Goal: Information Seeking & Learning: Learn about a topic

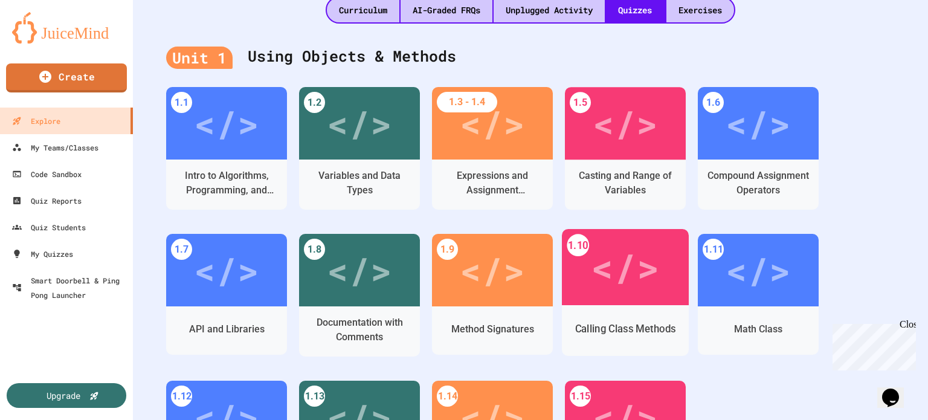
scroll to position [362, 0]
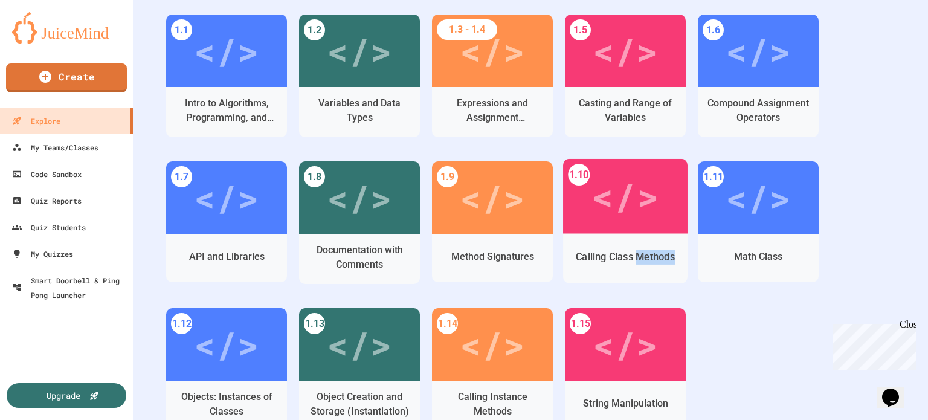
drag, startPoint x: 638, startPoint y: 261, endPoint x: 636, endPoint y: 309, distance: 47.2
click at [688, 287] on div "1.10 </> Calling Class Methods" at bounding box center [631, 234] width 133 height 147
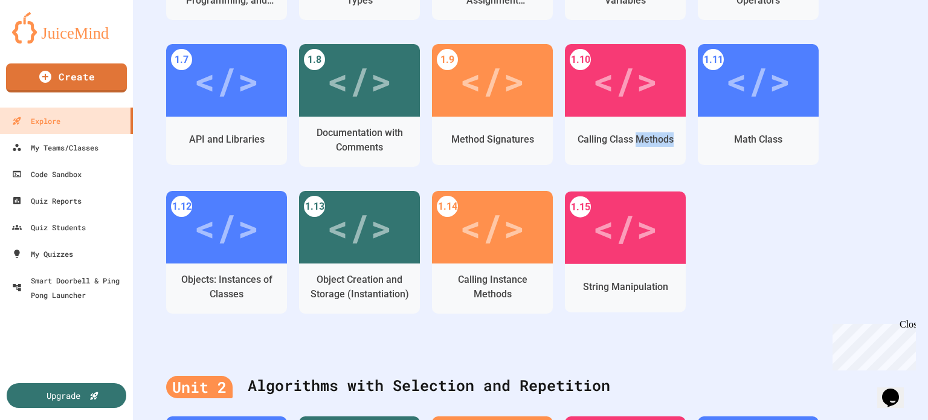
scroll to position [604, 0]
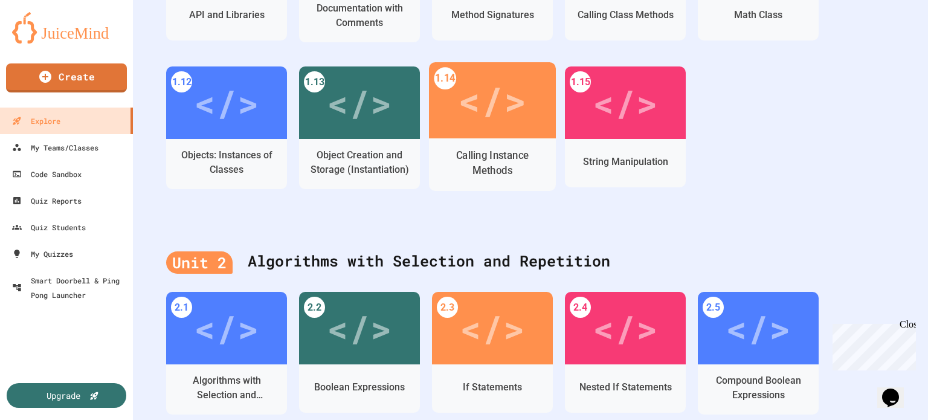
click at [507, 168] on div "Calling Instance Methods" at bounding box center [492, 163] width 108 height 30
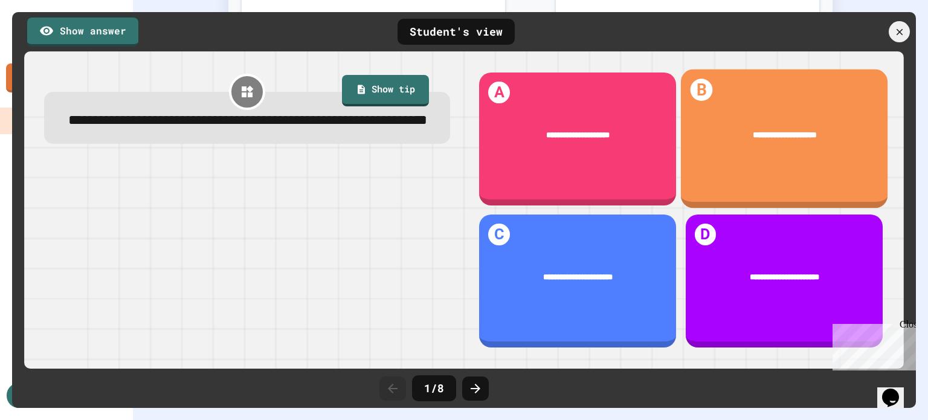
click at [717, 149] on div "**********" at bounding box center [784, 135] width 207 height 47
click at [841, 168] on div "**********" at bounding box center [784, 138] width 207 height 139
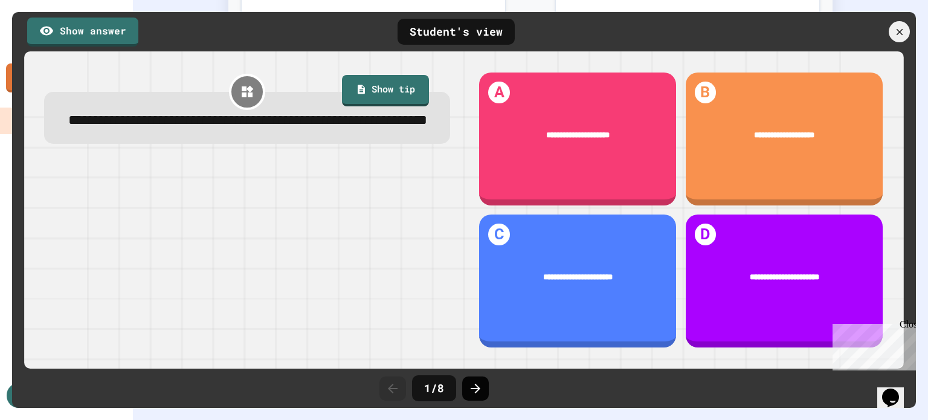
click at [476, 389] on icon at bounding box center [475, 388] width 14 height 14
click at [897, 28] on icon at bounding box center [898, 31] width 13 height 13
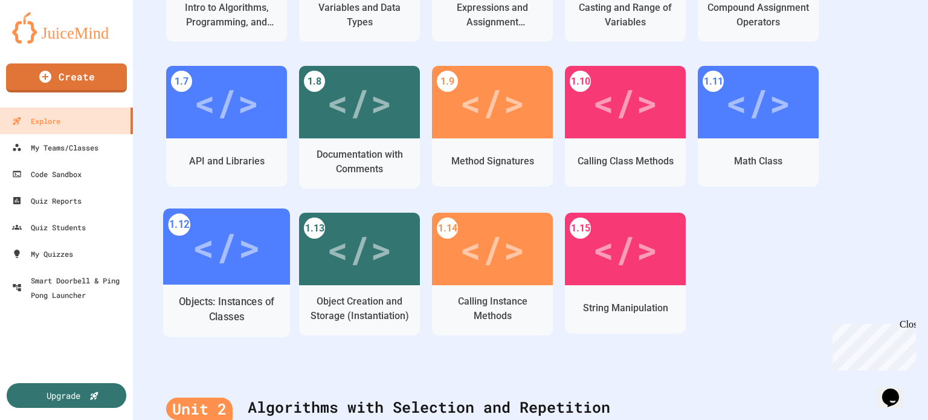
click at [242, 246] on div "</>" at bounding box center [226, 246] width 68 height 57
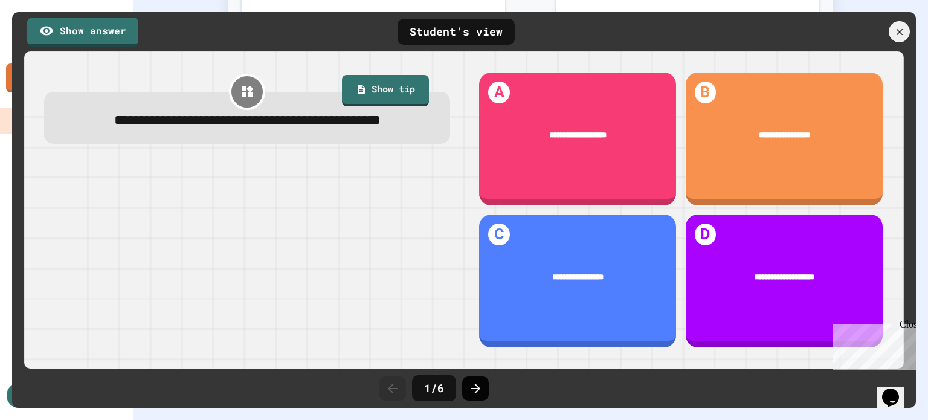
click at [464, 386] on div at bounding box center [475, 388] width 27 height 24
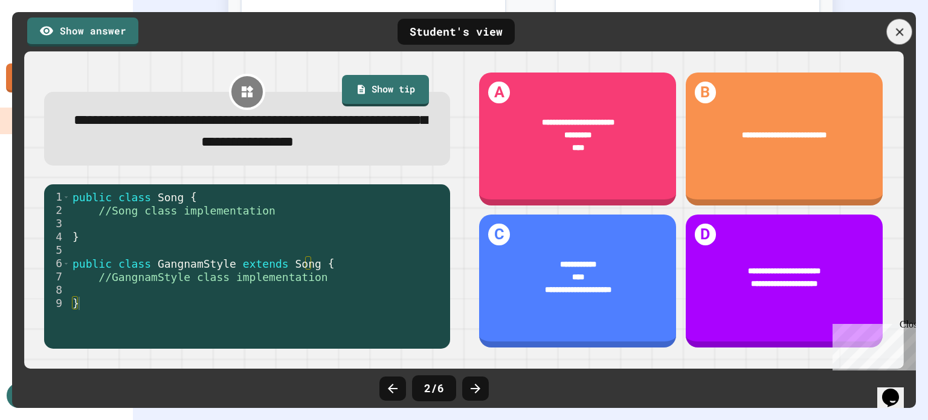
click at [905, 28] on icon at bounding box center [898, 31] width 13 height 13
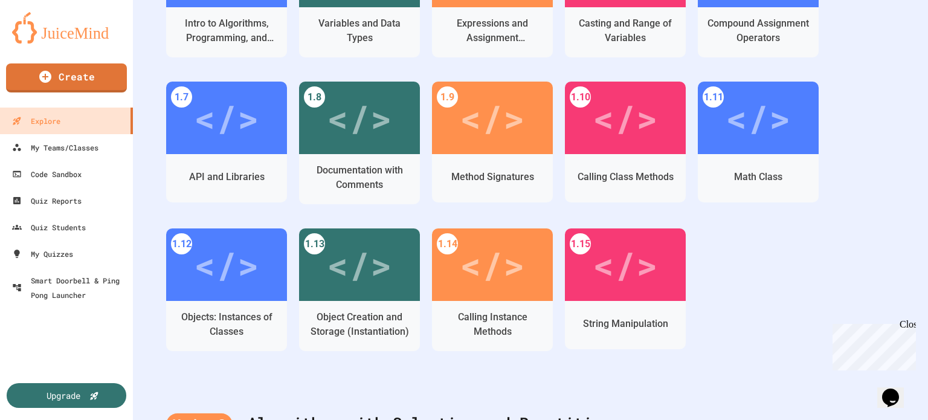
scroll to position [397, 0]
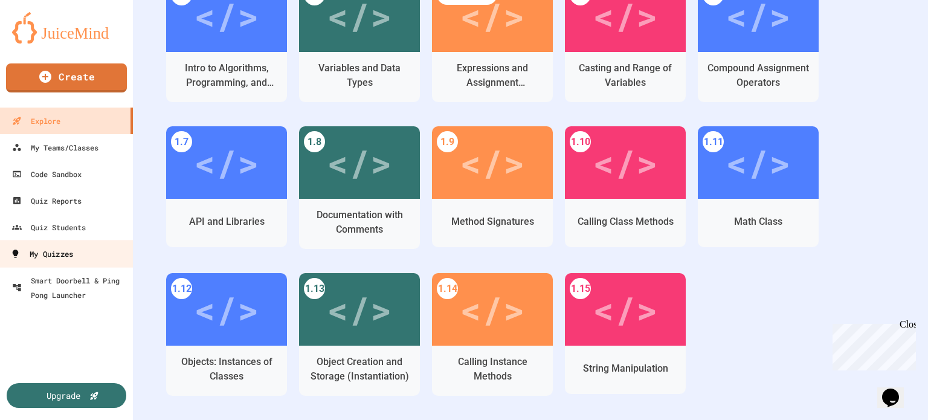
click at [76, 243] on link "My Quizzes" at bounding box center [66, 253] width 137 height 27
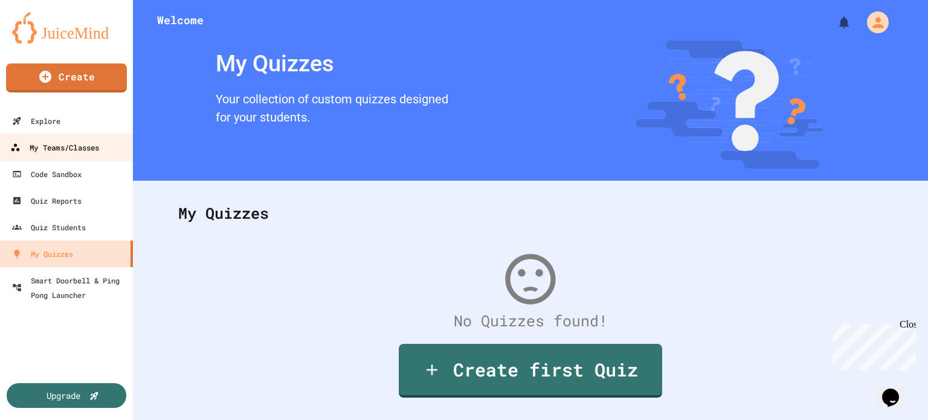
click at [53, 150] on div "My Teams/Classes" at bounding box center [54, 147] width 89 height 15
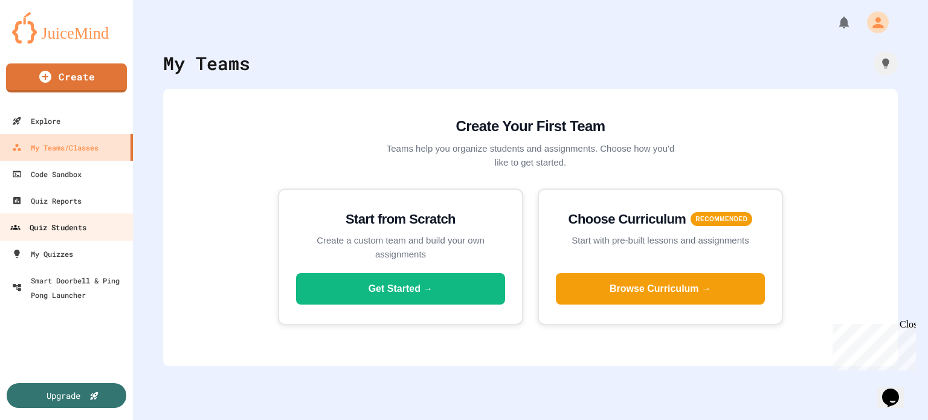
click at [65, 228] on div "Quiz Students" at bounding box center [48, 227] width 76 height 15
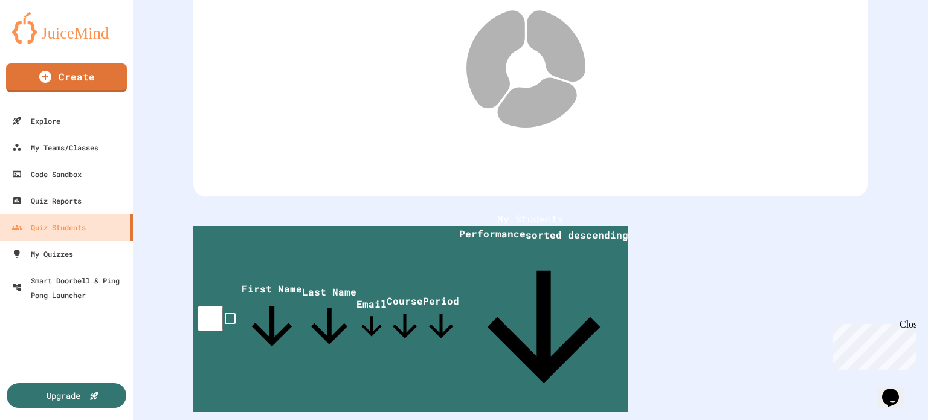
scroll to position [153, 0]
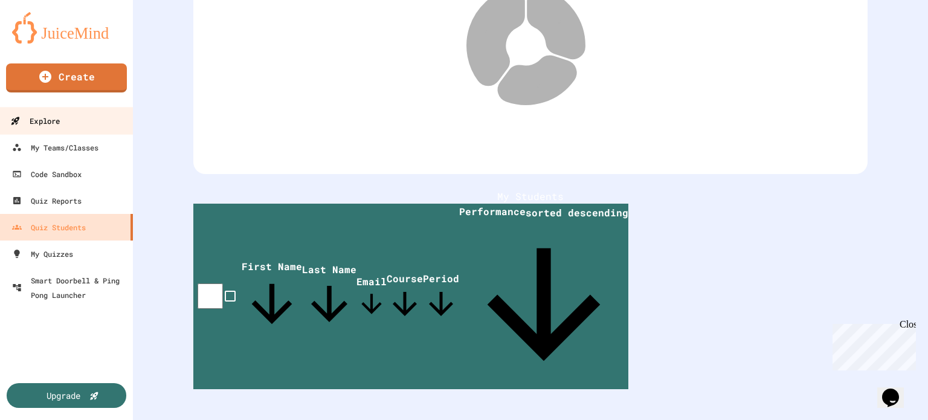
click at [35, 117] on div "Explore" at bounding box center [35, 121] width 50 height 15
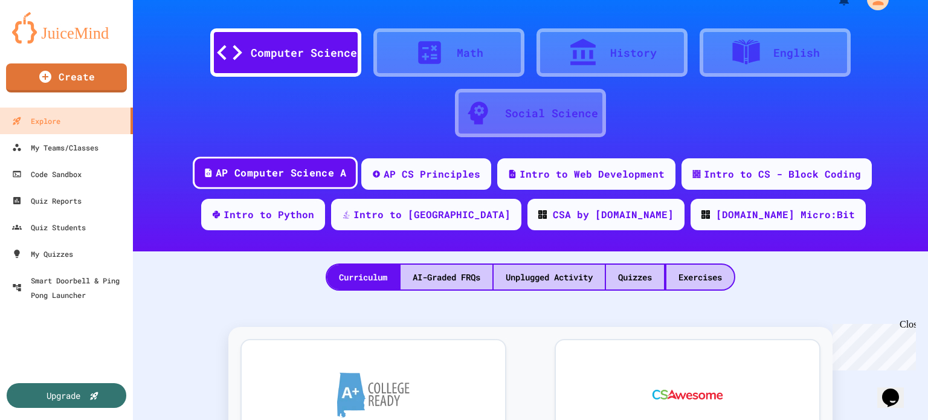
click at [336, 171] on div "AP Computer Science A" at bounding box center [281, 172] width 130 height 15
click at [616, 276] on div "Quizzes" at bounding box center [635, 276] width 58 height 25
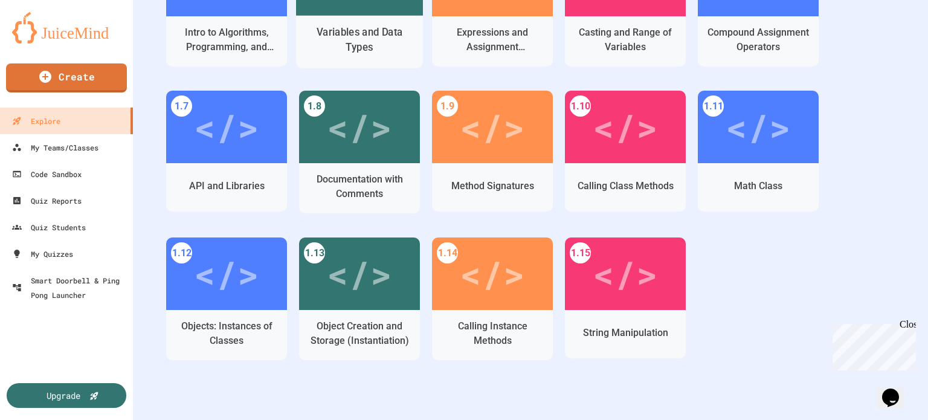
scroll to position [446, 0]
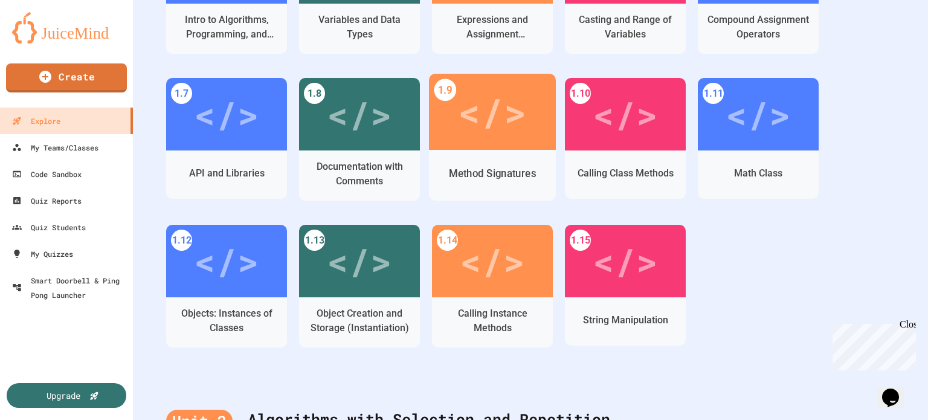
click at [474, 153] on div "Method Signatures" at bounding box center [492, 175] width 127 height 51
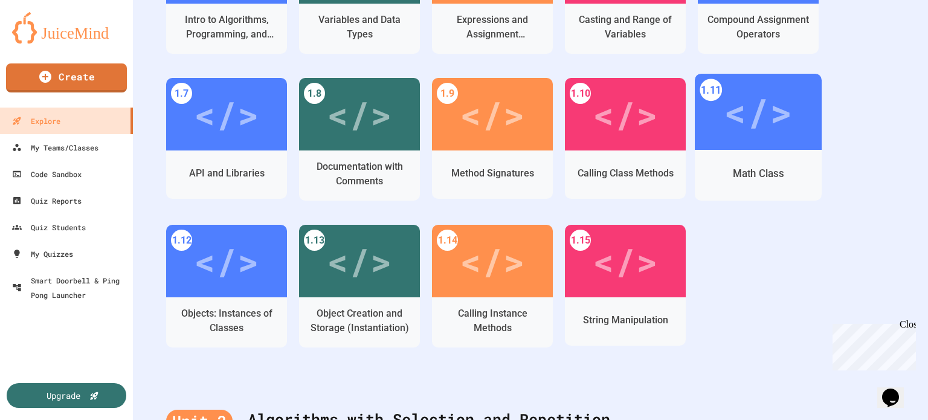
click at [745, 170] on div "Math Class" at bounding box center [757, 173] width 51 height 15
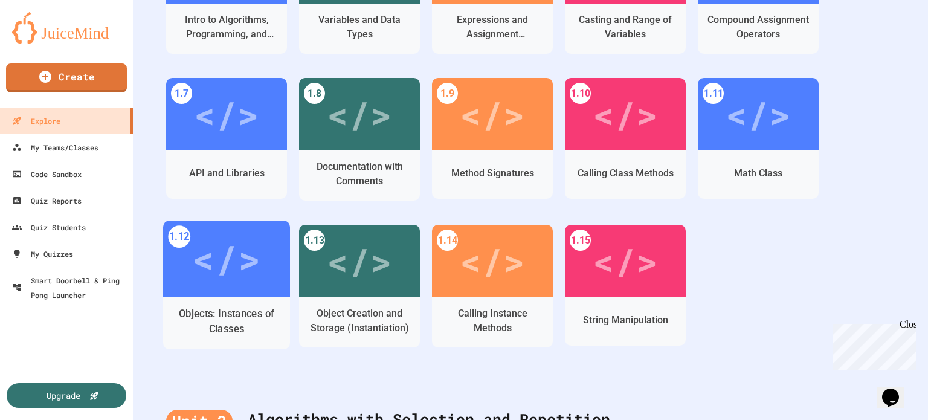
click at [255, 269] on div "</>" at bounding box center [226, 258] width 68 height 57
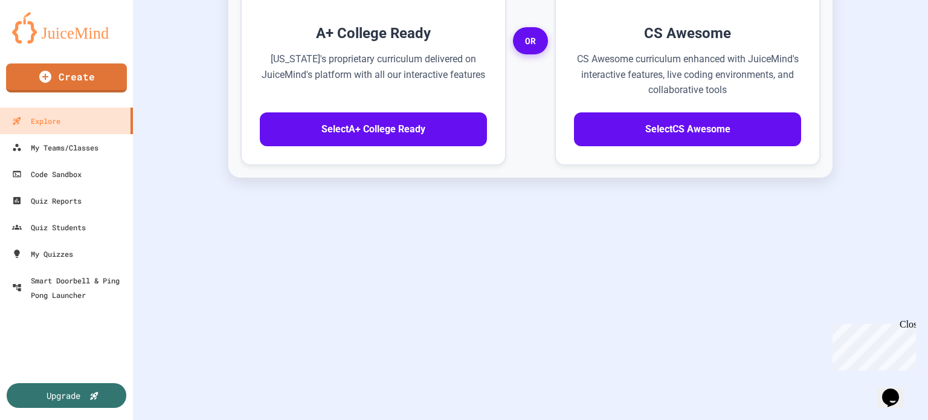
scroll to position [46, 0]
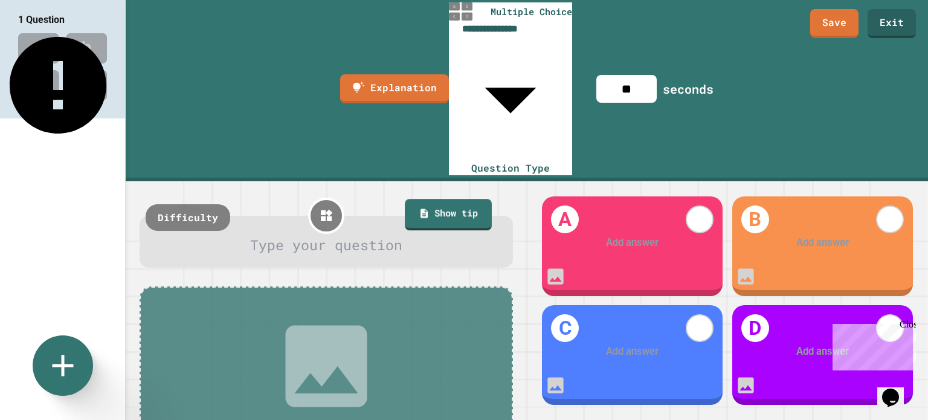
click at [504, 28] on body "**********" at bounding box center [464, 210] width 928 height 420
click at [344, 419] on div at bounding box center [464, 421] width 928 height 0
click at [889, 24] on link "Exit" at bounding box center [890, 22] width 45 height 30
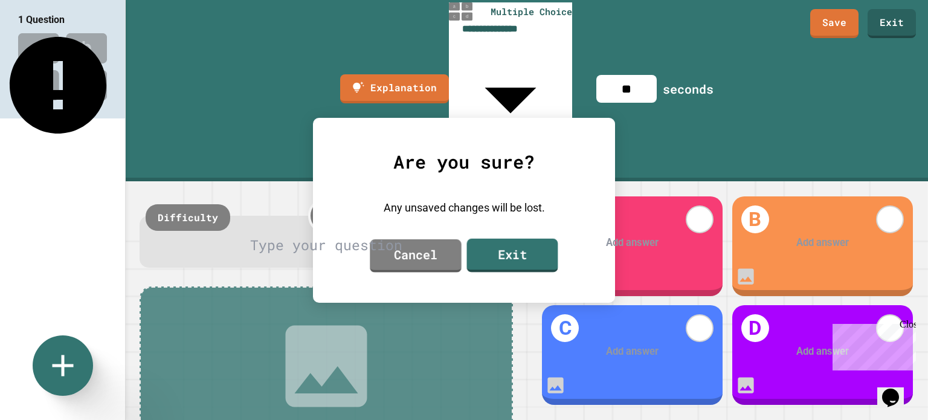
click at [476, 260] on link "Exit" at bounding box center [512, 255] width 91 height 34
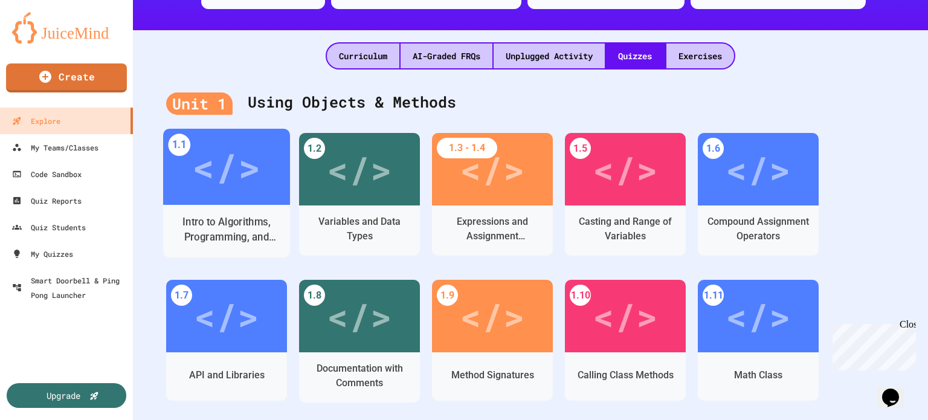
scroll to position [302, 0]
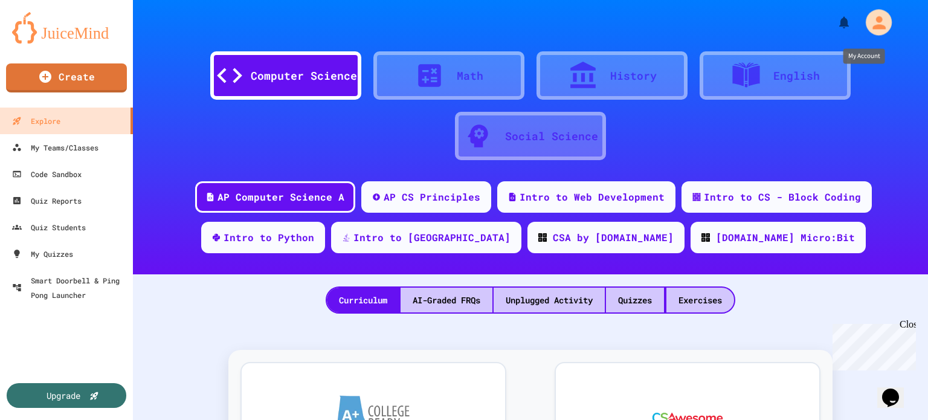
click at [868, 22] on icon "My Account" at bounding box center [877, 22] width 19 height 19
click at [874, 419] on div at bounding box center [464, 420] width 928 height 0
click at [324, 197] on div "AP Computer Science A" at bounding box center [281, 195] width 130 height 15
click at [274, 202] on div "AP Computer Science A" at bounding box center [281, 195] width 130 height 15
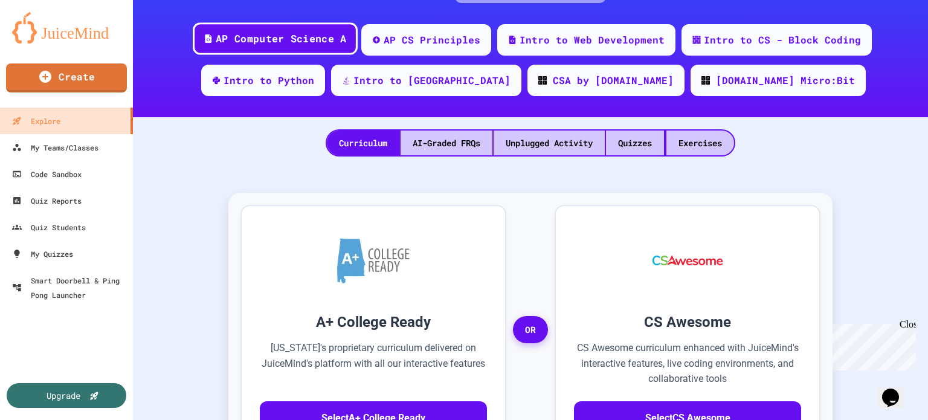
scroll to position [158, 0]
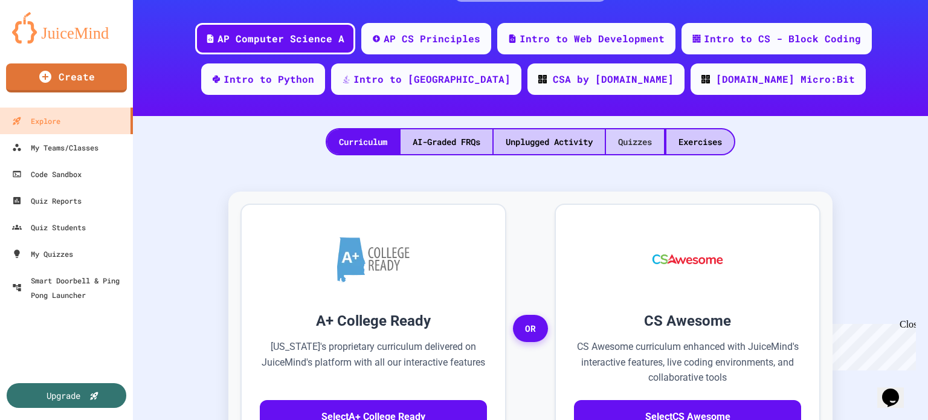
click at [647, 129] on div "Quizzes" at bounding box center [635, 141] width 58 height 25
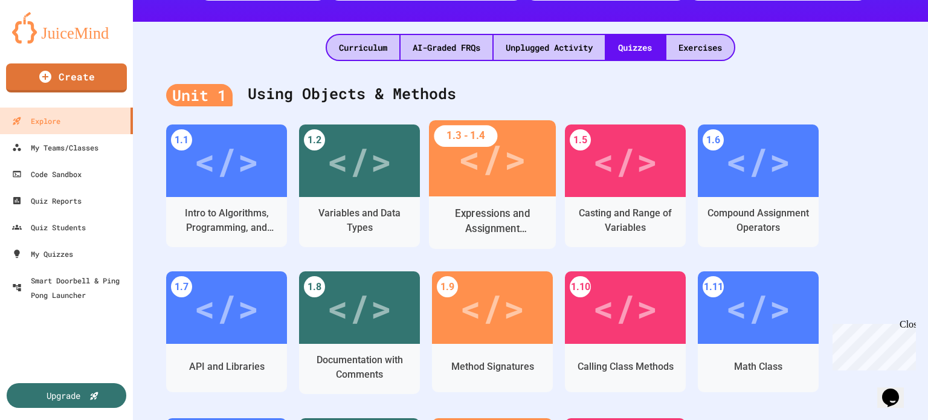
scroll to position [280, 0]
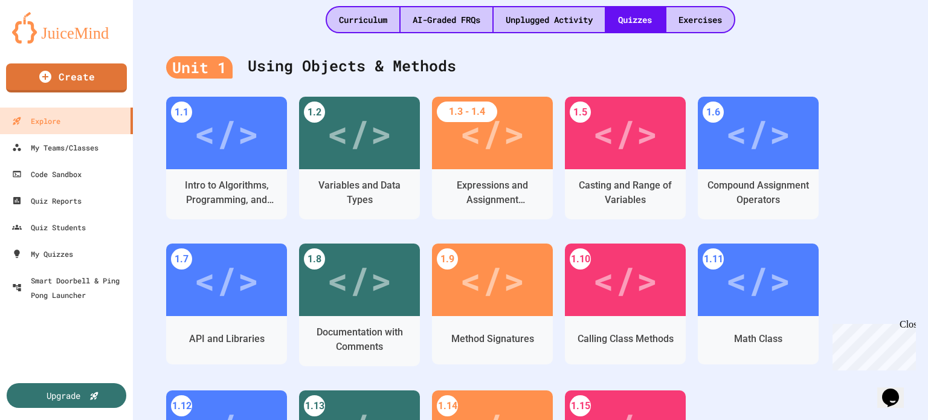
click at [550, 33] on div "Unit 1 Using Objects & Methods 1.1 </> Intro to Algorithms, Programming, and Co…" at bounding box center [530, 292] width 795 height 519
click at [551, 28] on div "Unplugged Activity" at bounding box center [548, 19] width 111 height 25
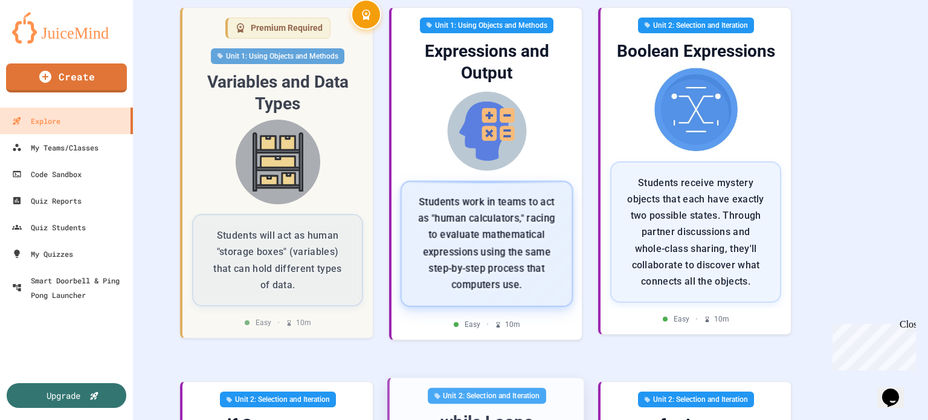
scroll to position [452, 0]
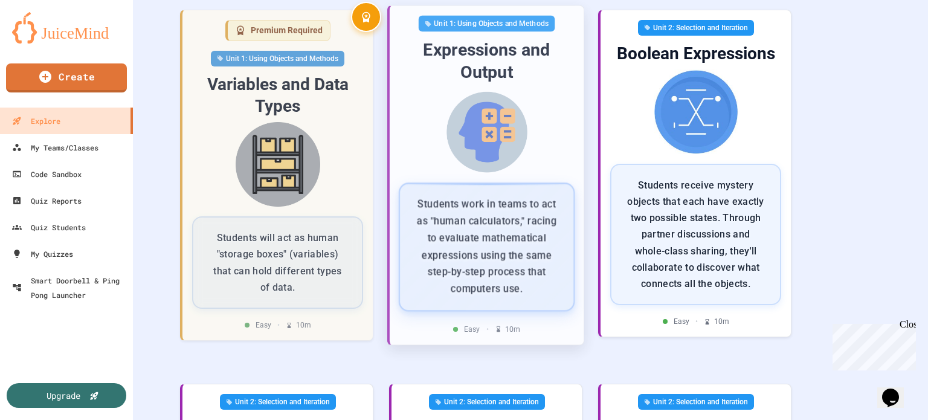
click at [481, 195] on p "Students work in teams to act as "human calculators," racing to evaluate mathem…" at bounding box center [487, 245] width 144 height 101
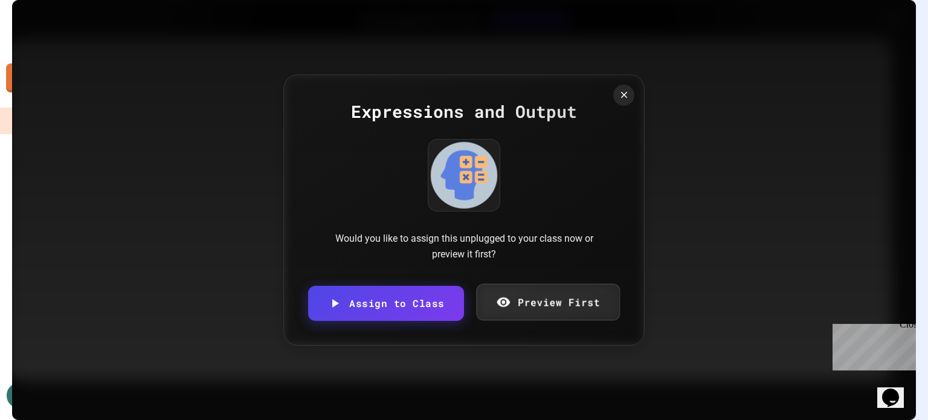
click at [541, 300] on link "Preview First" at bounding box center [548, 302] width 144 height 37
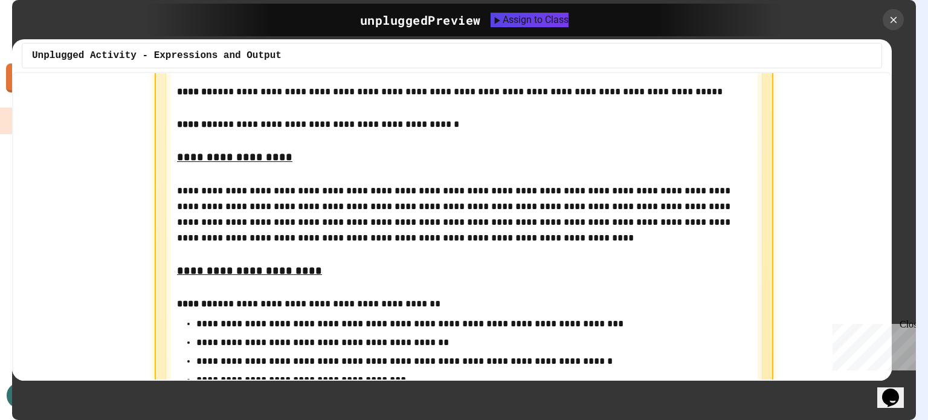
scroll to position [629, 0]
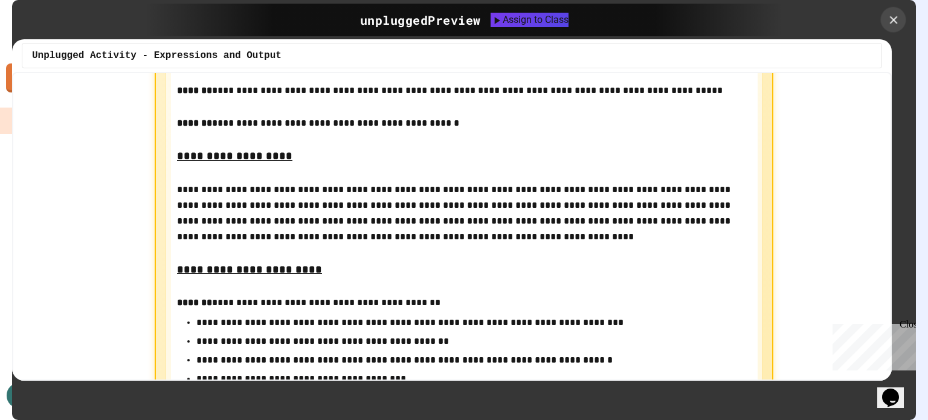
click at [892, 19] on icon at bounding box center [893, 20] width 8 height 8
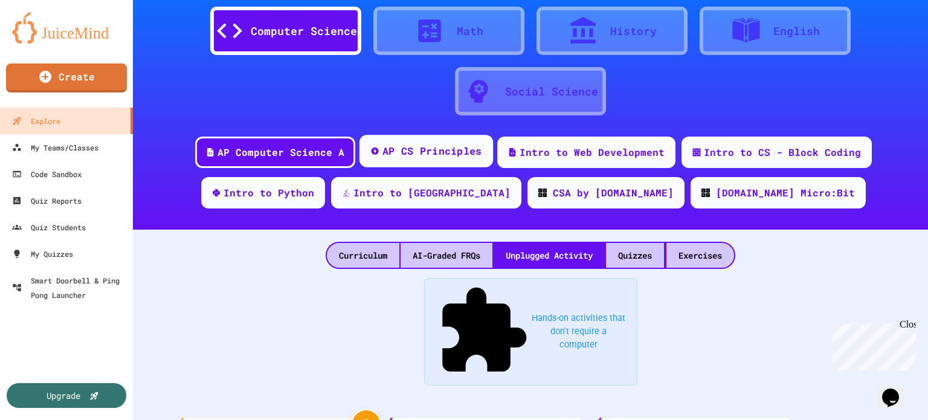
scroll to position [42, 0]
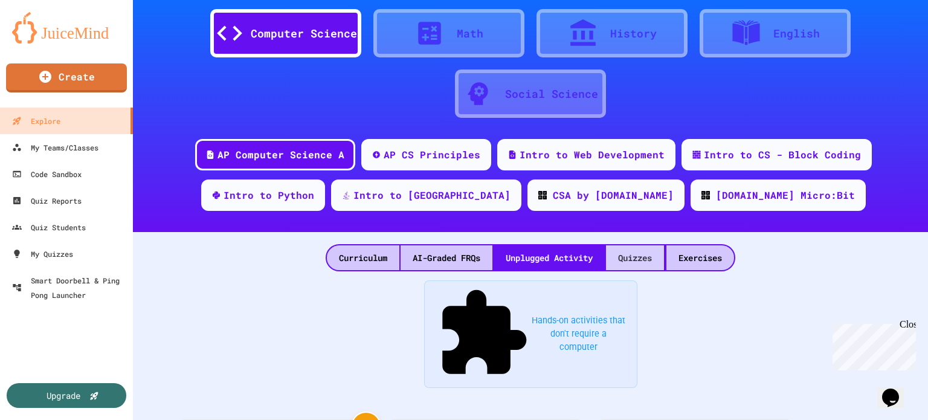
click at [626, 260] on div "Quizzes" at bounding box center [635, 257] width 58 height 25
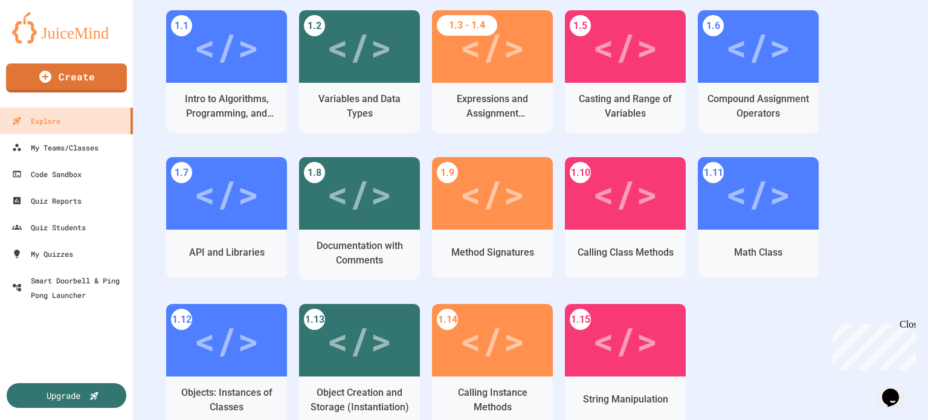
scroll to position [366, 0]
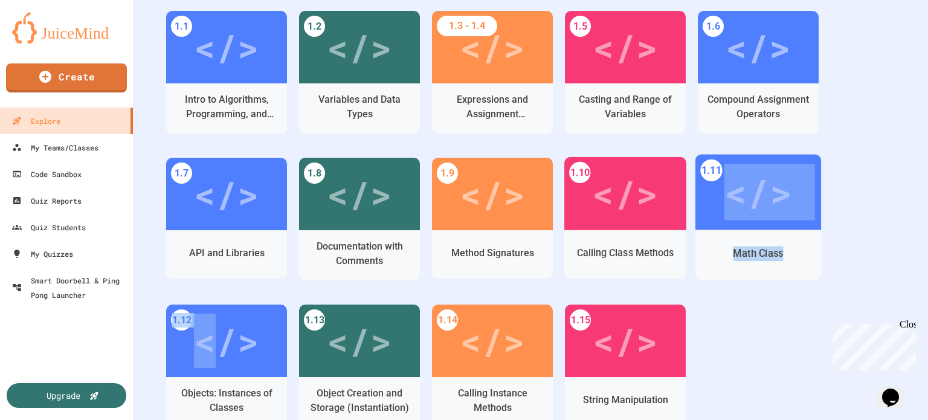
drag, startPoint x: 731, startPoint y: 224, endPoint x: 223, endPoint y: 330, distance: 518.3
click at [223, 330] on div "1.1 </> Intro to Algorithms, Programming, and Compilers 1.2 </> Variables and D…" at bounding box center [530, 231] width 728 height 440
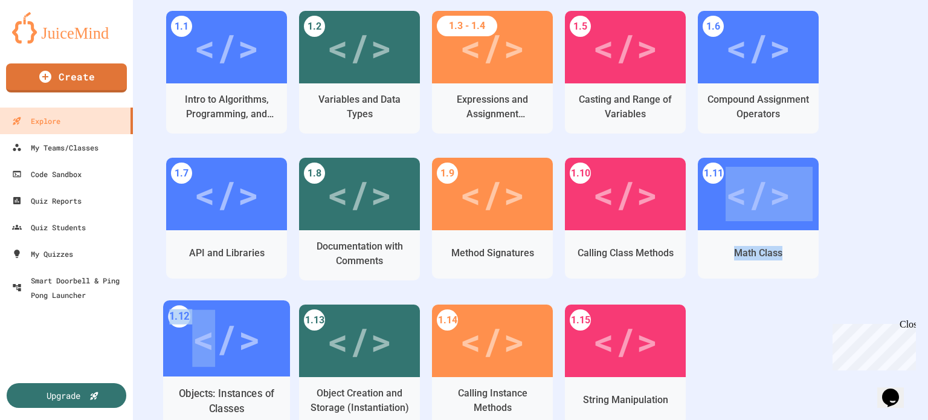
click at [223, 330] on div "</>" at bounding box center [226, 338] width 68 height 57
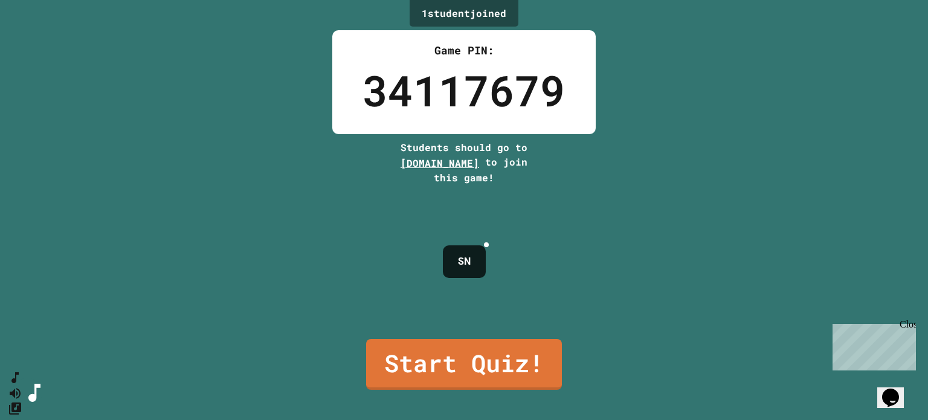
click at [461, 346] on link "Start Quiz!" at bounding box center [464, 364] width 196 height 51
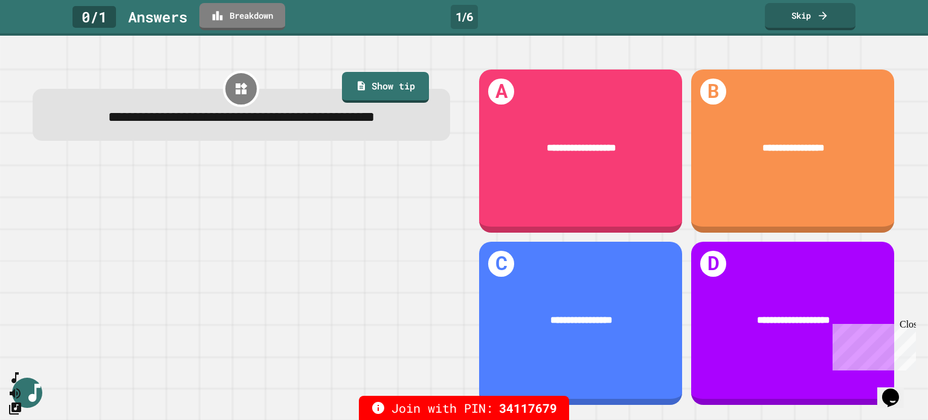
click at [748, 166] on div "**********" at bounding box center [792, 147] width 203 height 53
click at [765, 176] on div "**********" at bounding box center [792, 150] width 203 height 163
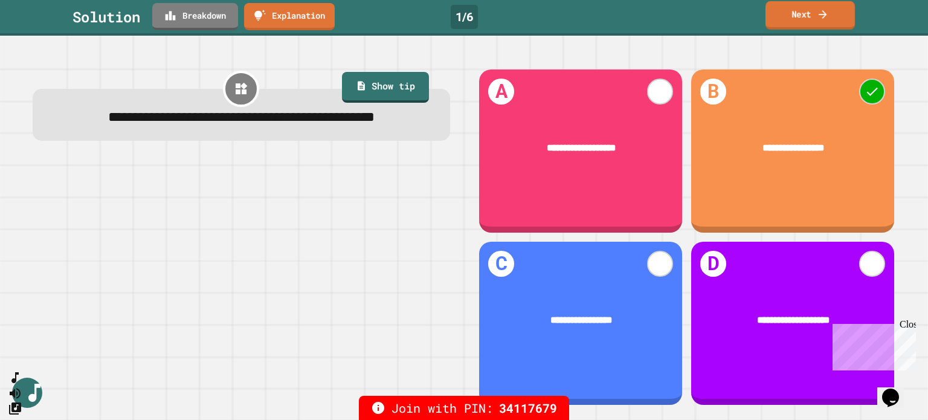
click at [832, 18] on link "Next" at bounding box center [809, 15] width 89 height 28
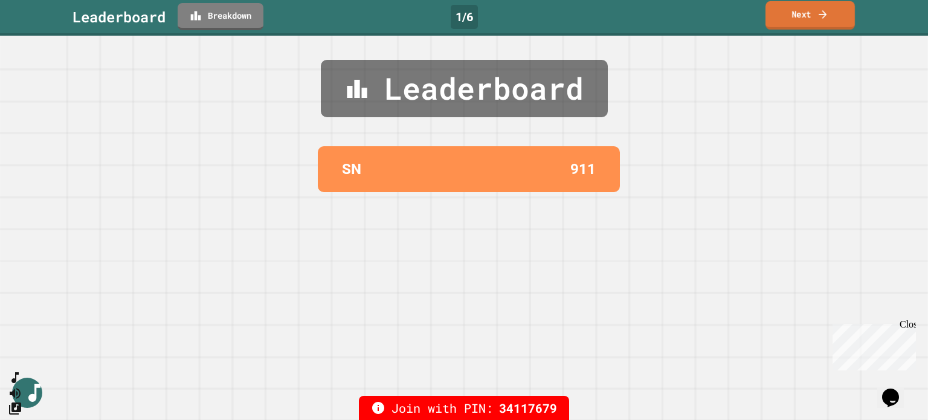
click at [832, 18] on link "Next" at bounding box center [809, 15] width 89 height 28
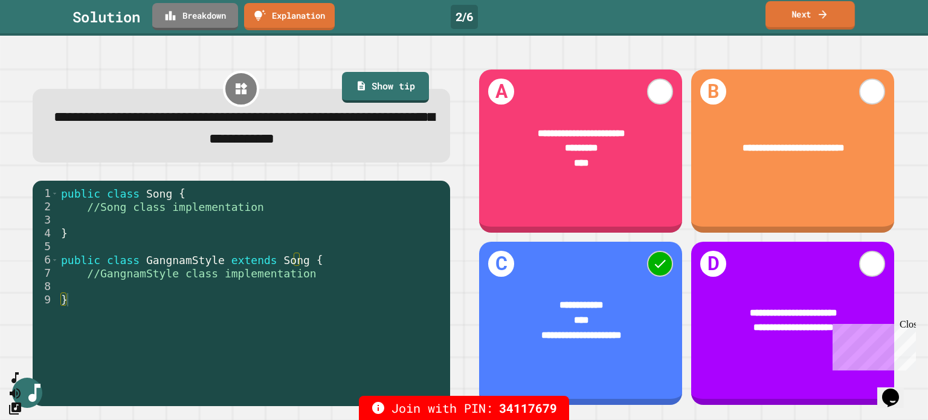
click at [812, 20] on link "Next" at bounding box center [809, 15] width 89 height 28
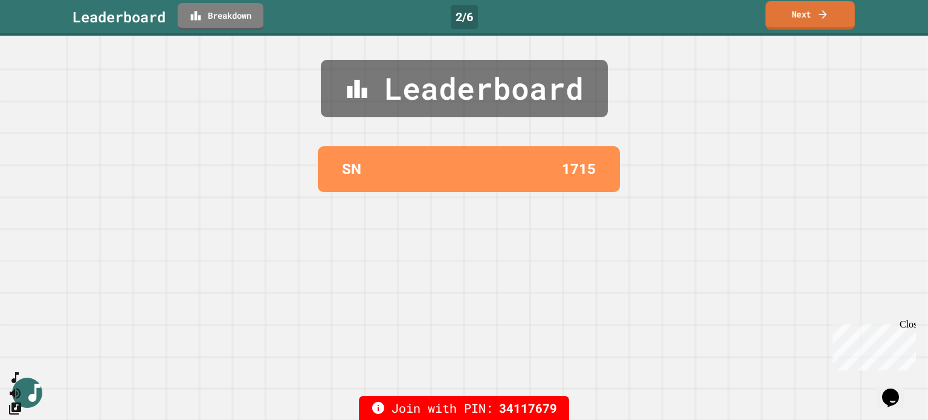
click at [812, 20] on link "Next" at bounding box center [809, 15] width 89 height 28
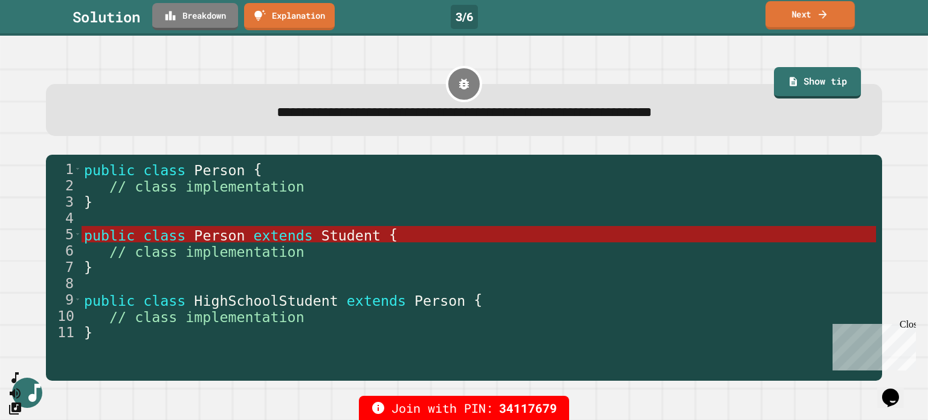
click at [821, 15] on icon at bounding box center [822, 14] width 12 height 13
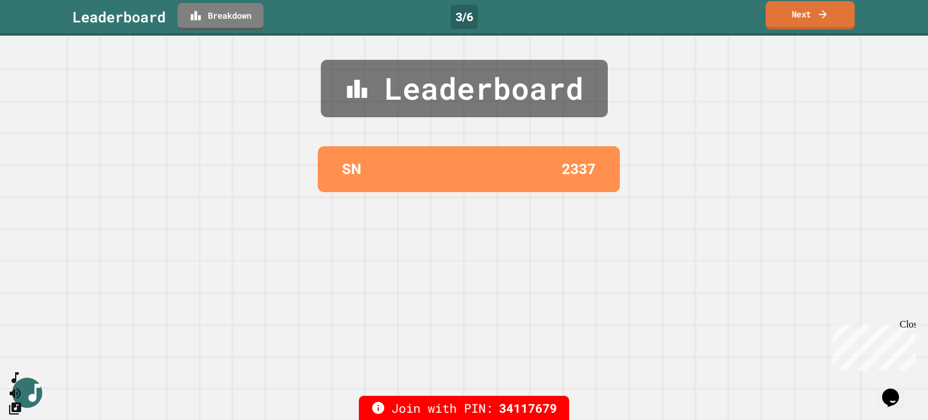
click at [822, 19] on icon at bounding box center [822, 14] width 12 height 13
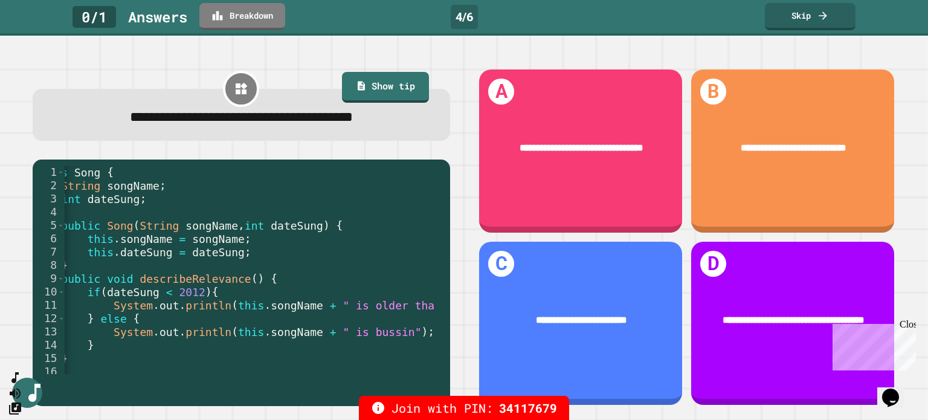
scroll to position [0, 32]
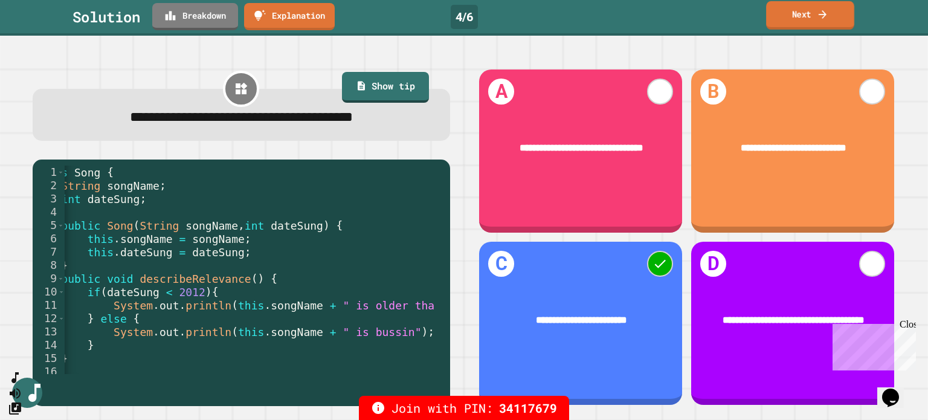
click at [808, 20] on link "Next" at bounding box center [810, 15] width 88 height 28
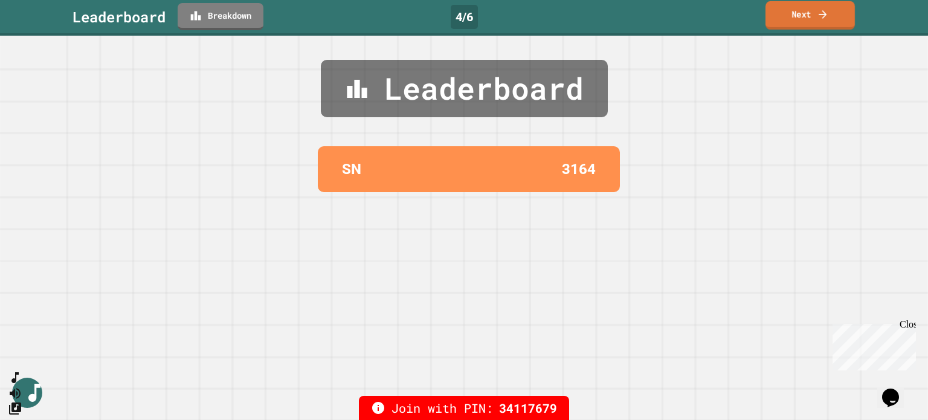
click at [808, 20] on link "Next" at bounding box center [809, 15] width 89 height 28
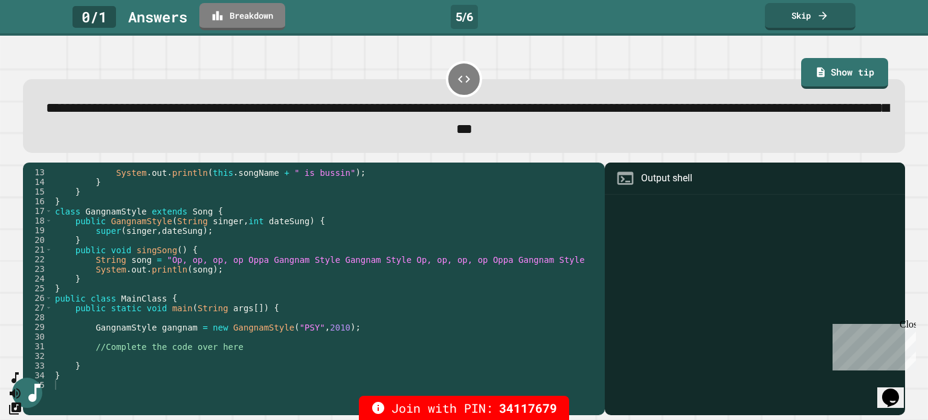
scroll to position [126, 0]
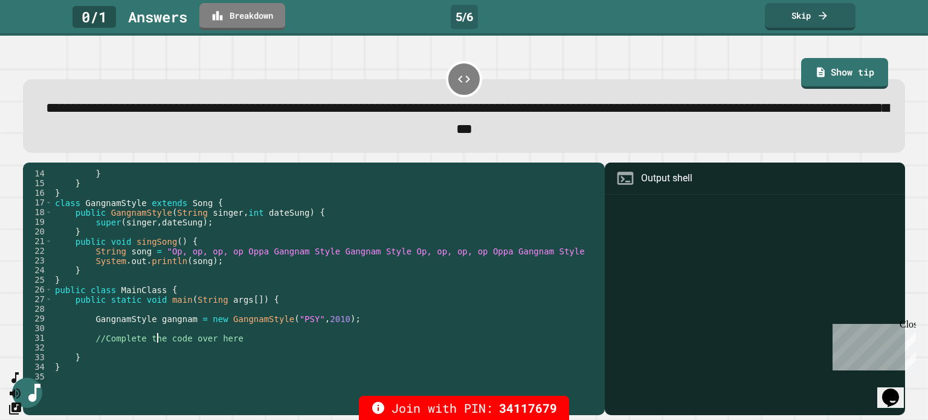
click at [156, 336] on div "} } } class GangnamStyle extends Song { public GangnamStyle ( String singer , i…" at bounding box center [413, 284] width 720 height 232
click at [212, 340] on div "} } } class GangnamStyle extends Song { public GangnamStyle ( String singer , i…" at bounding box center [413, 284] width 720 height 232
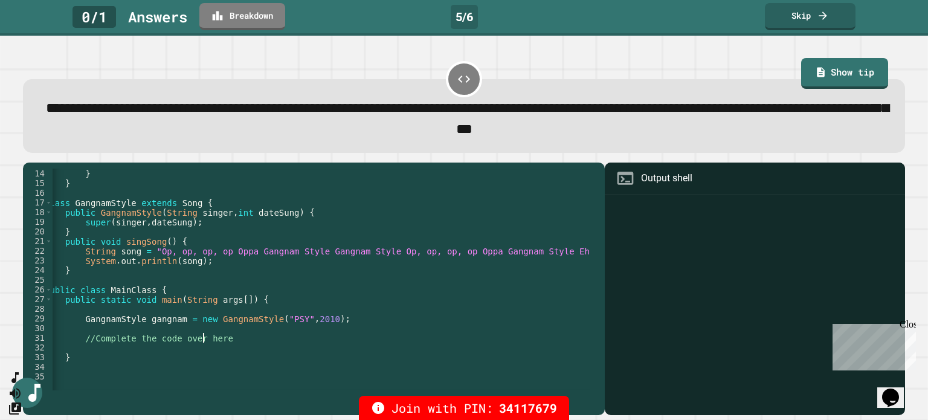
scroll to position [0, 0]
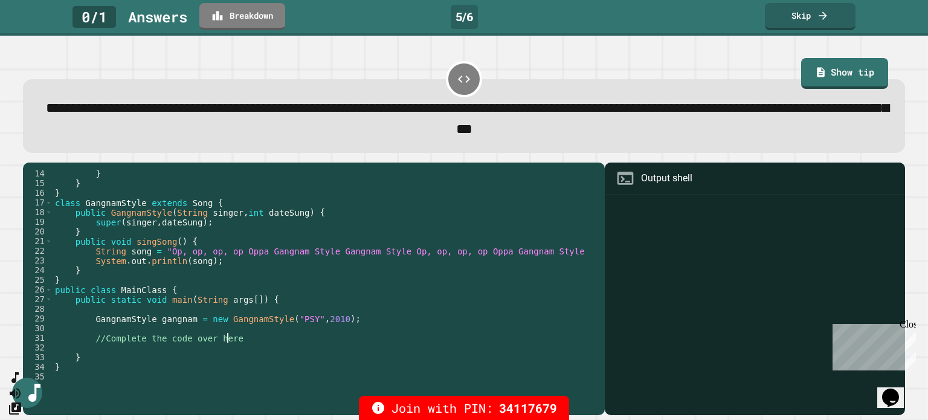
click at [240, 344] on div "} } } class GangnamStyle extends Song { public GangnamStyle ( String singer , i…" at bounding box center [413, 284] width 720 height 232
type textarea "**********"
click at [814, 16] on link "Skip" at bounding box center [809, 15] width 91 height 28
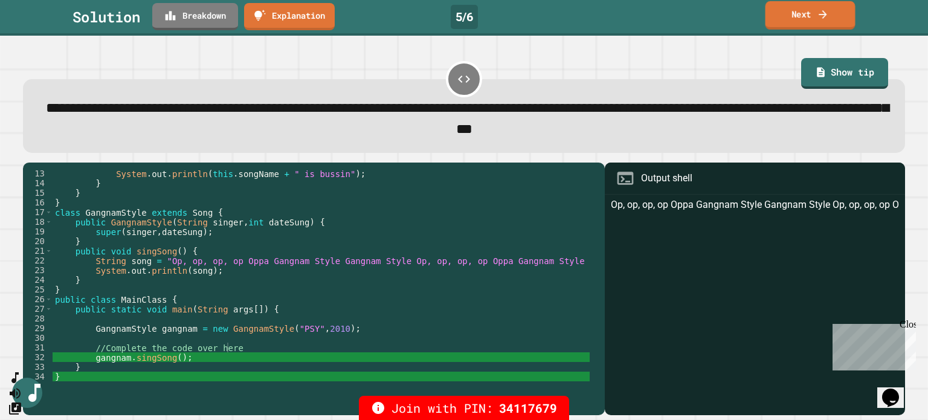
click at [803, 14] on link "Next" at bounding box center [810, 15] width 90 height 28
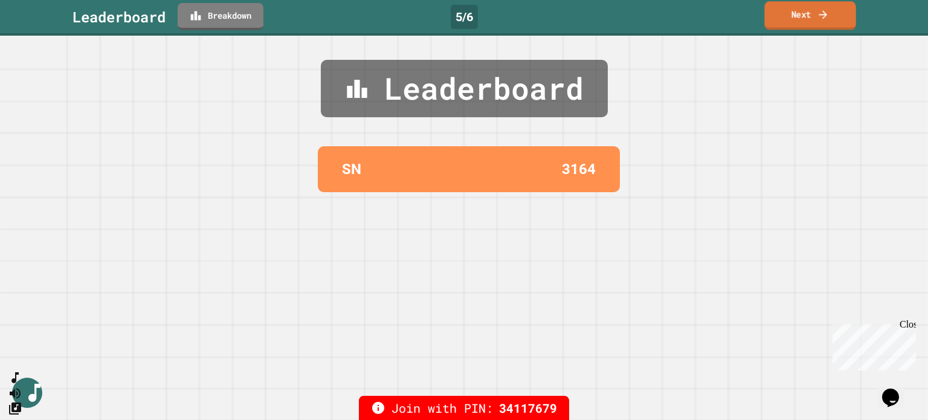
click at [808, 13] on link "Next" at bounding box center [809, 15] width 91 height 28
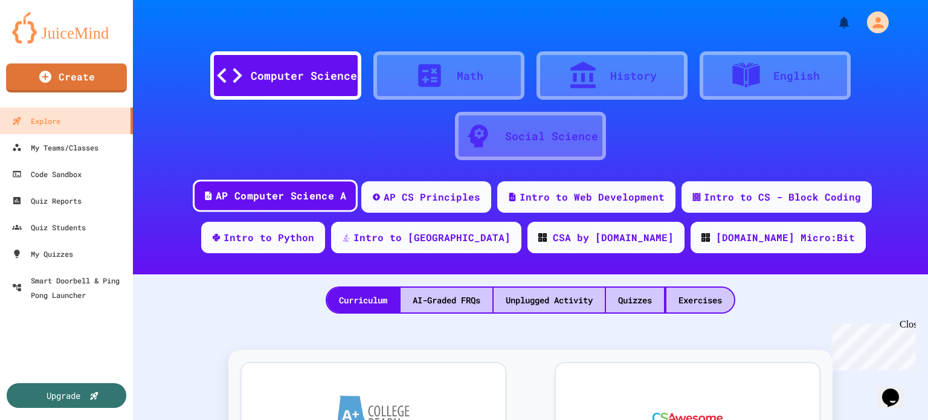
click at [292, 200] on div "AP Computer Science A" at bounding box center [281, 195] width 130 height 15
click at [649, 292] on div "Quizzes" at bounding box center [635, 299] width 58 height 25
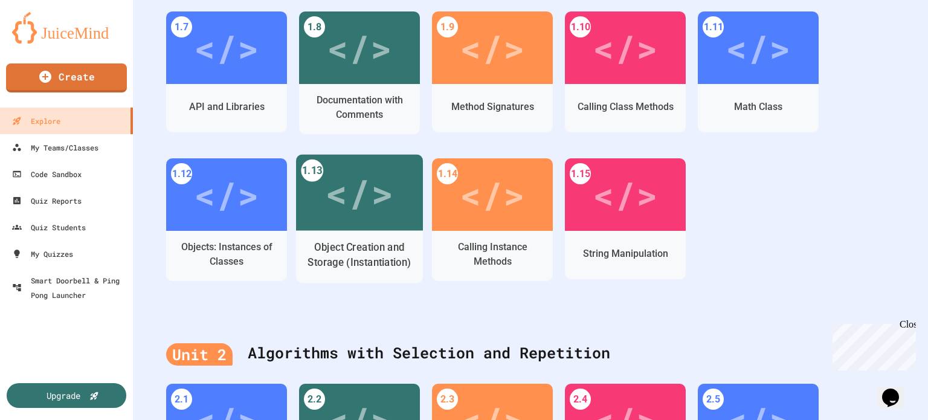
scroll to position [514, 0]
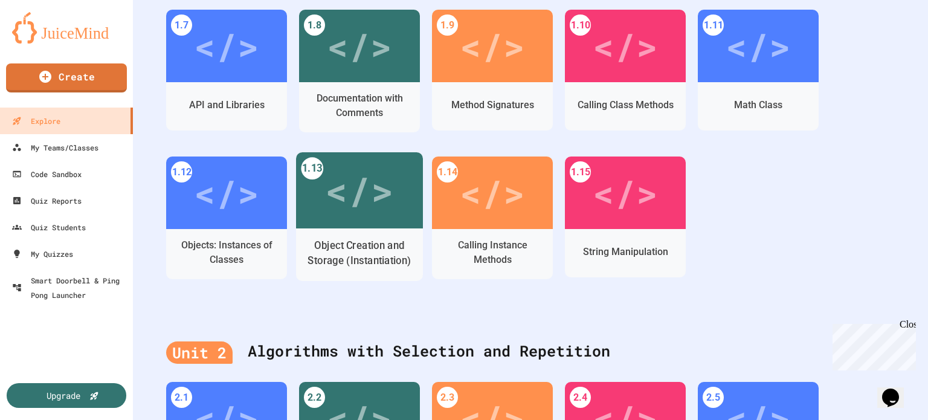
click at [324, 213] on div "</>" at bounding box center [359, 190] width 127 height 76
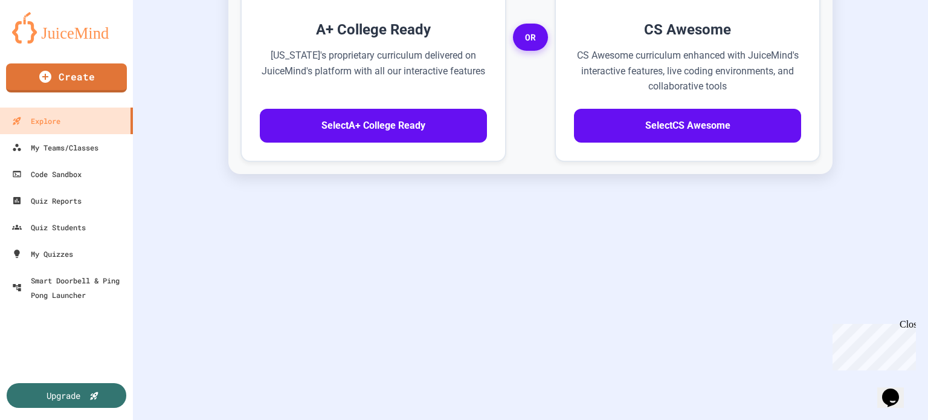
scroll to position [458, 0]
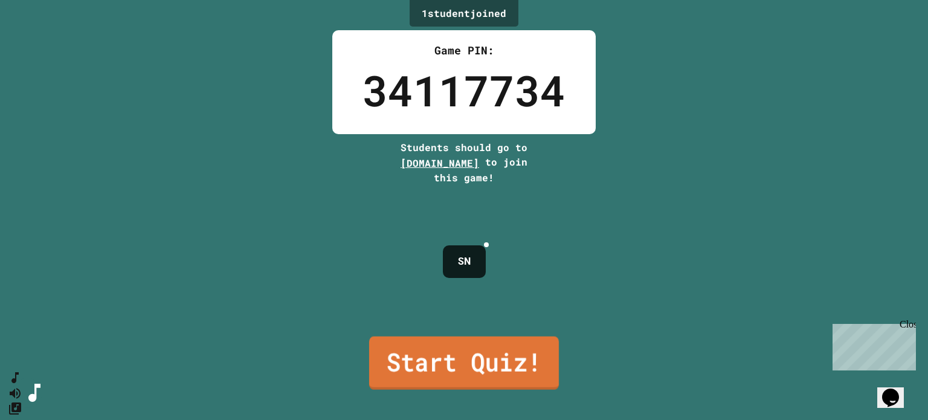
click at [487, 346] on link "Start Quiz!" at bounding box center [464, 362] width 190 height 53
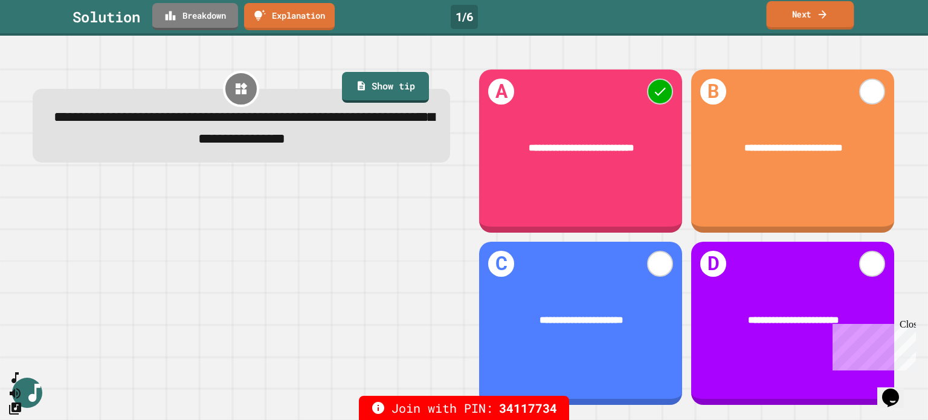
click at [795, 27] on link "Next" at bounding box center [810, 15] width 88 height 28
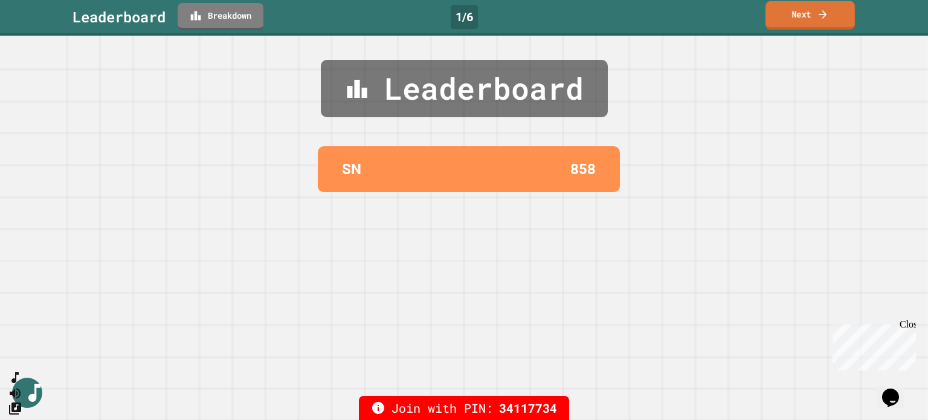
click at [793, 19] on link "Next" at bounding box center [809, 15] width 89 height 28
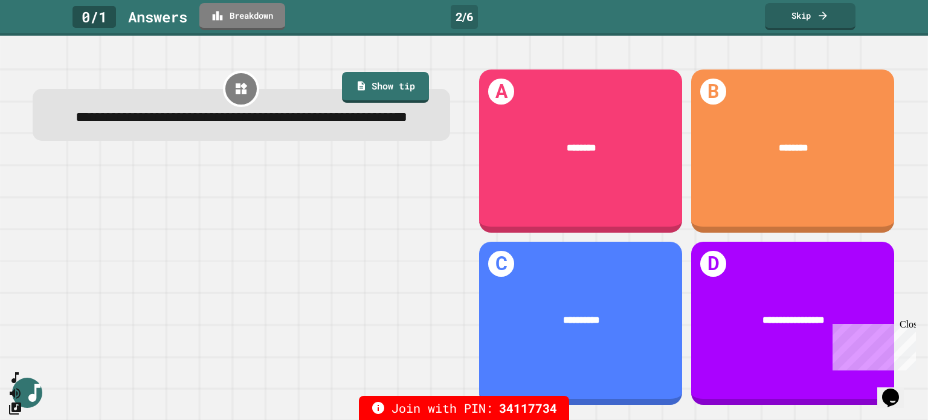
click at [775, 315] on span "**********" at bounding box center [793, 319] width 62 height 9
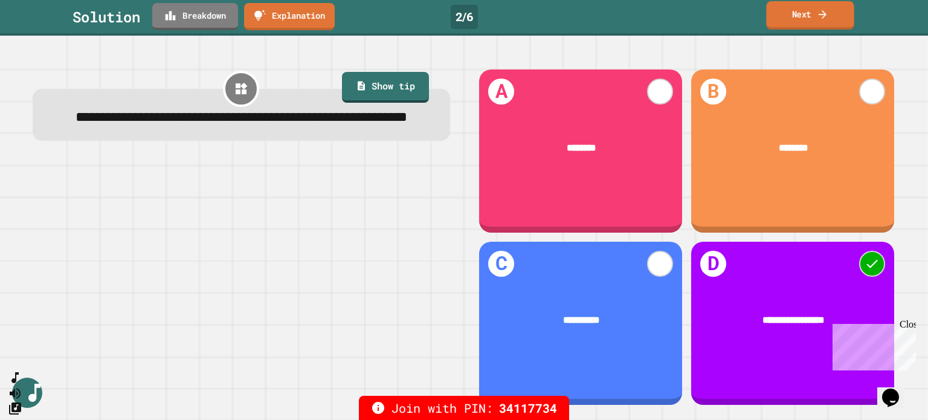
click at [834, 24] on link "Next" at bounding box center [810, 15] width 88 height 28
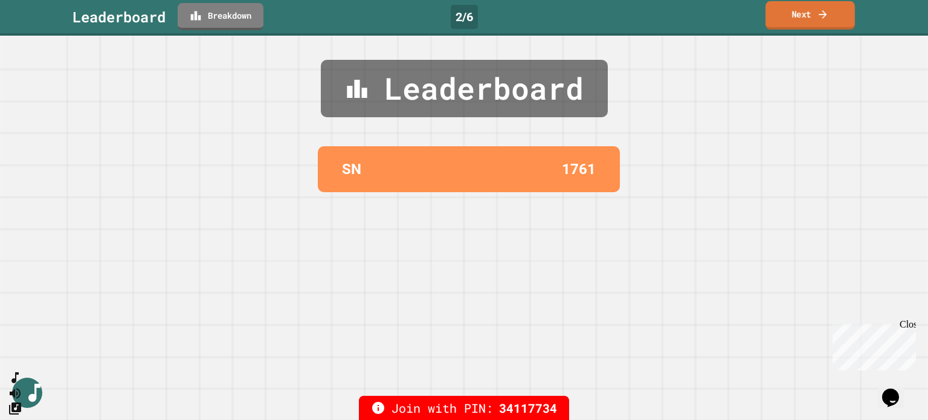
click at [834, 24] on link "Next" at bounding box center [809, 15] width 89 height 28
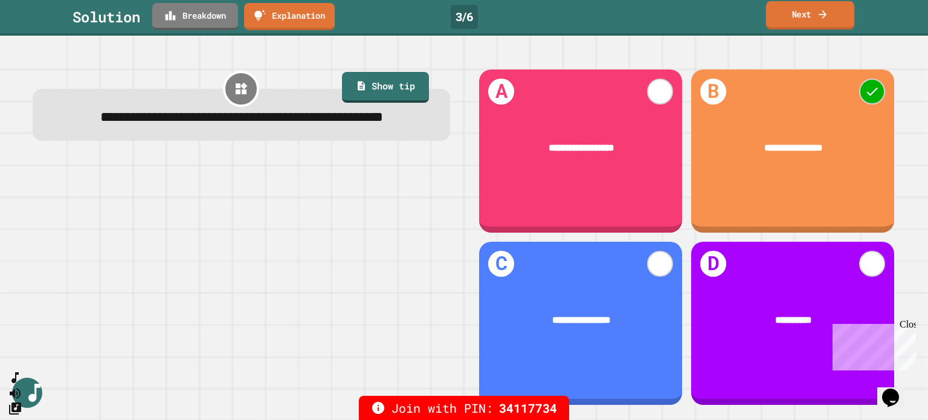
click at [780, 24] on link "Next" at bounding box center [810, 15] width 88 height 28
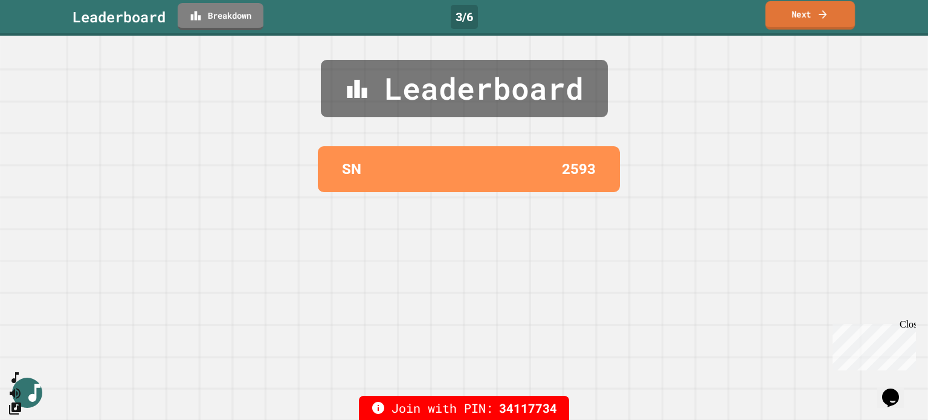
click at [780, 24] on link "Next" at bounding box center [809, 15] width 89 height 28
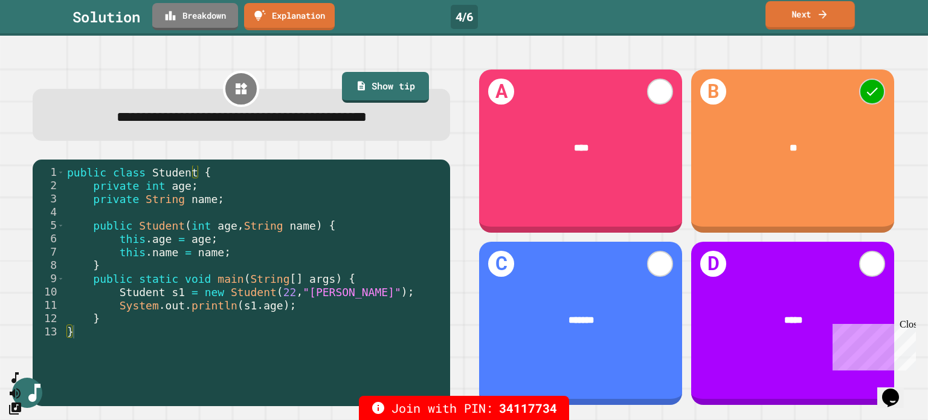
click at [793, 10] on link "Next" at bounding box center [809, 15] width 89 height 28
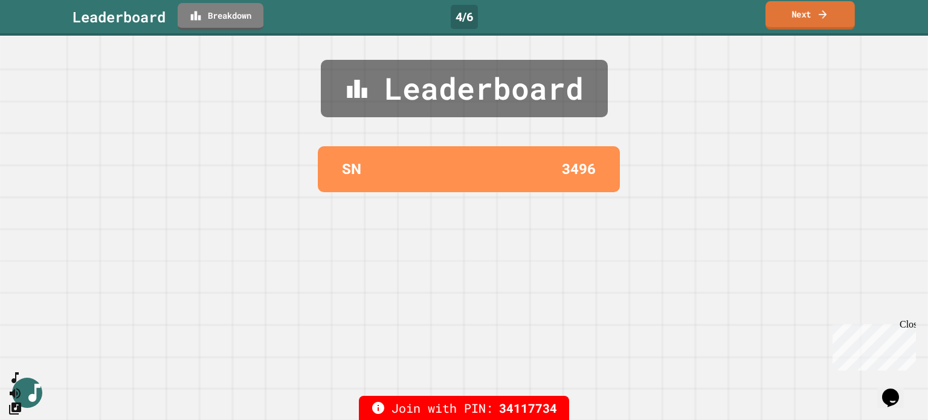
click at [793, 10] on link "Next" at bounding box center [809, 15] width 89 height 28
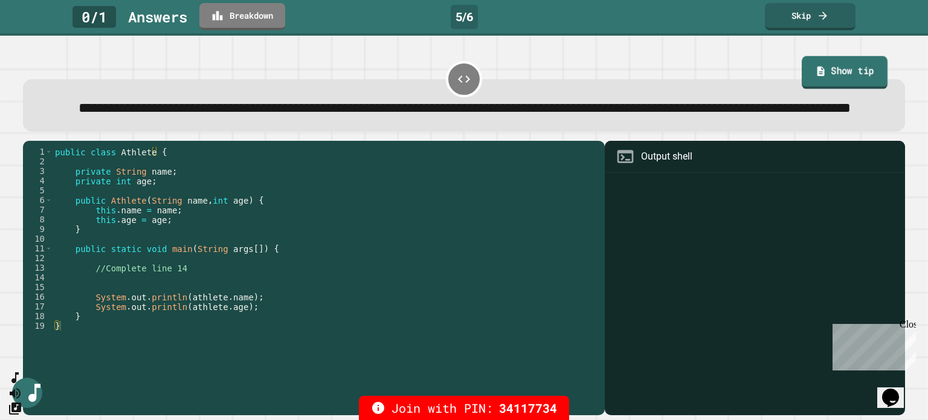
click at [822, 71] on link "Show tip" at bounding box center [844, 72] width 86 height 33
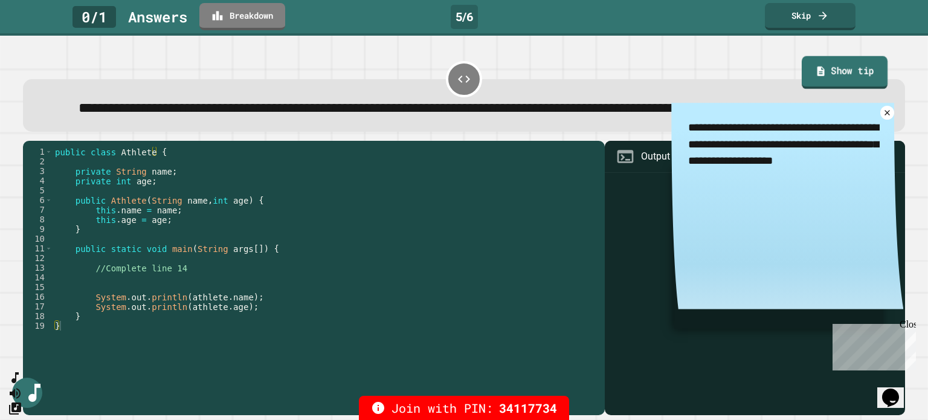
click at [820, 72] on link "Show tip" at bounding box center [844, 72] width 86 height 33
click at [825, 85] on link "Show tip" at bounding box center [844, 72] width 86 height 33
click at [881, 118] on icon at bounding box center [886, 112] width 11 height 11
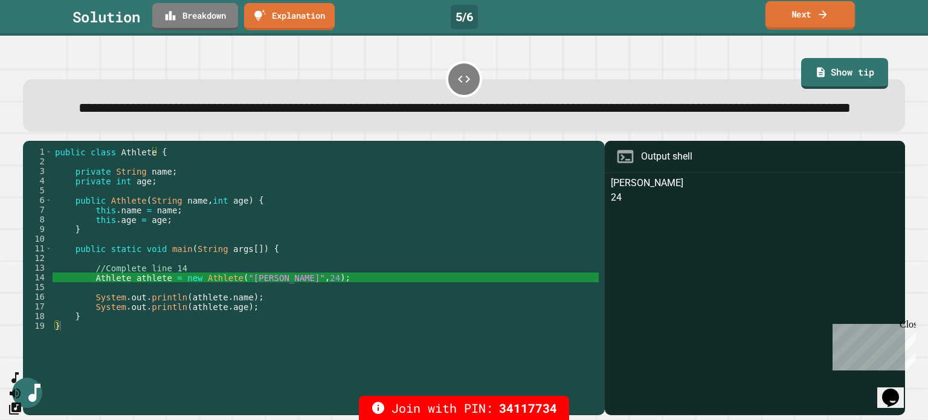
click at [814, 11] on link "Next" at bounding box center [809, 15] width 89 height 28
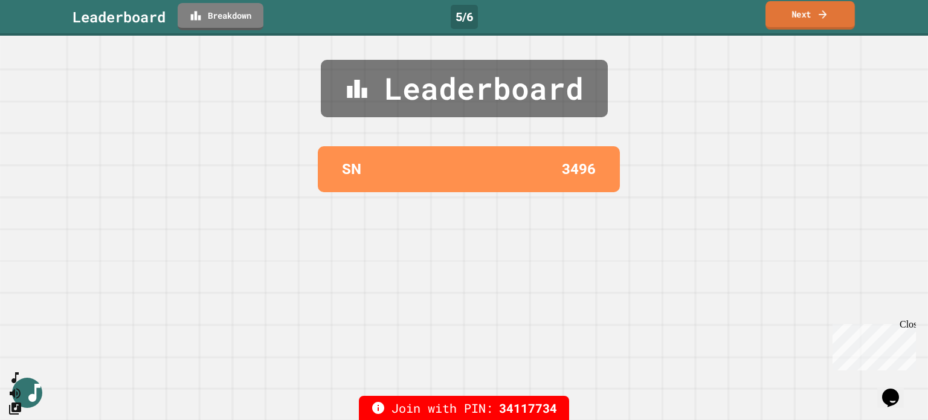
click at [814, 11] on link "Next" at bounding box center [809, 15] width 89 height 28
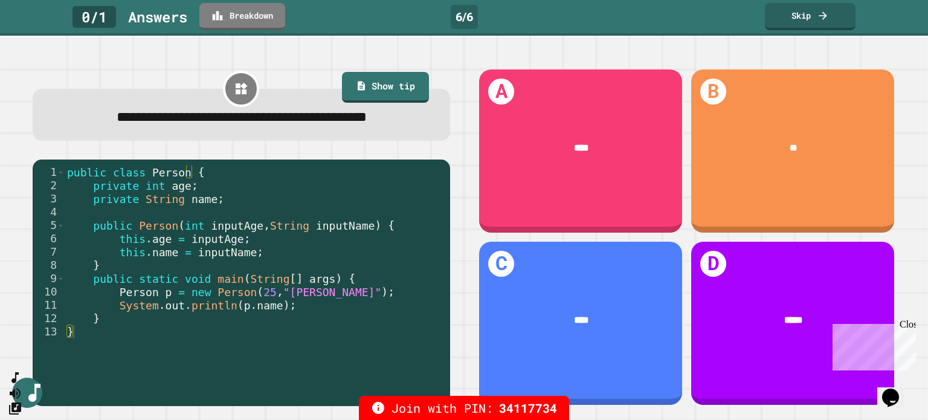
click at [595, 209] on div "A ****" at bounding box center [580, 150] width 203 height 163
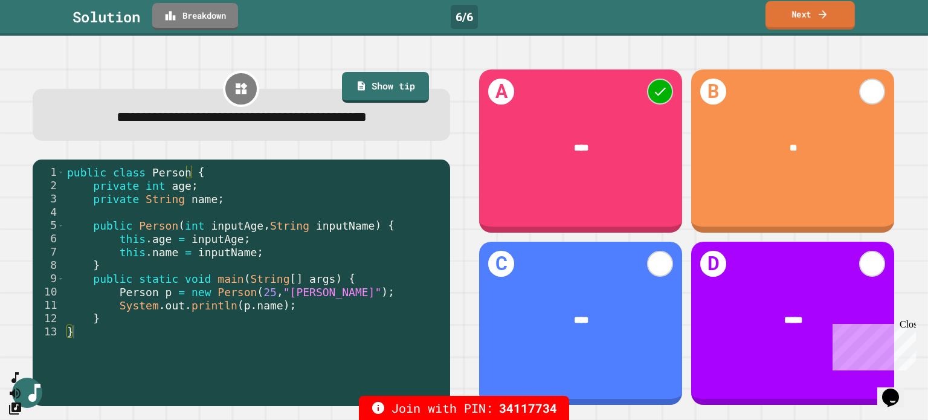
click at [812, 8] on link "Next" at bounding box center [809, 15] width 89 height 28
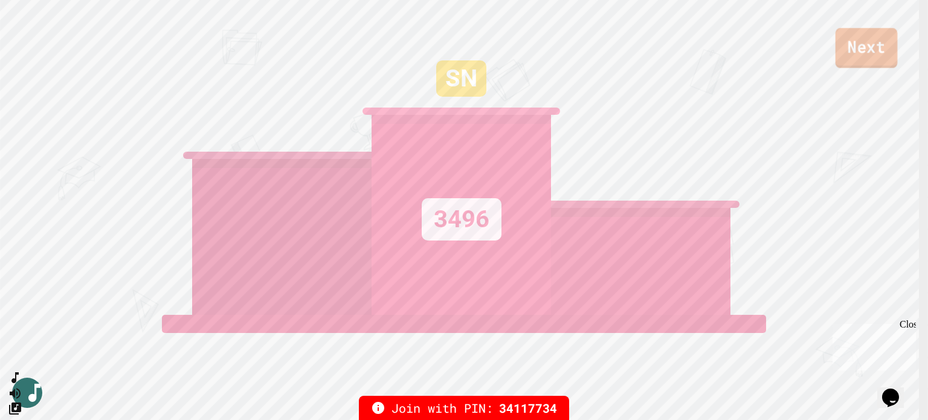
click at [871, 56] on link "Next" at bounding box center [866, 48] width 62 height 40
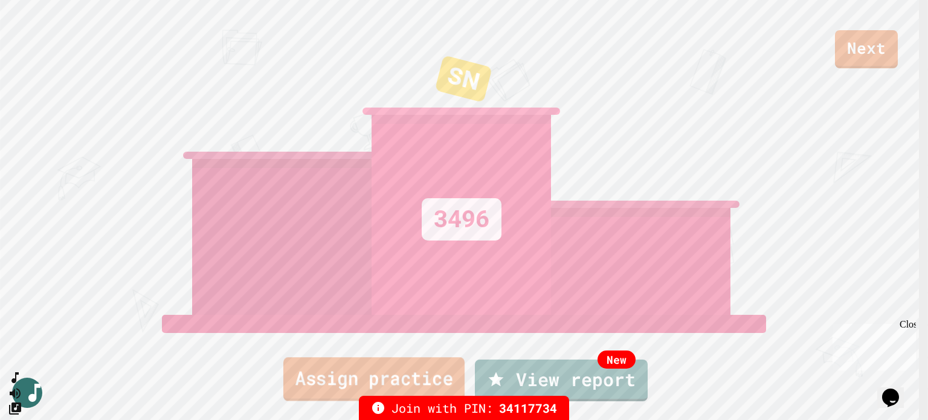
click at [425, 364] on link "Assign practice" at bounding box center [373, 378] width 181 height 43
